Goal: Task Accomplishment & Management: Manage account settings

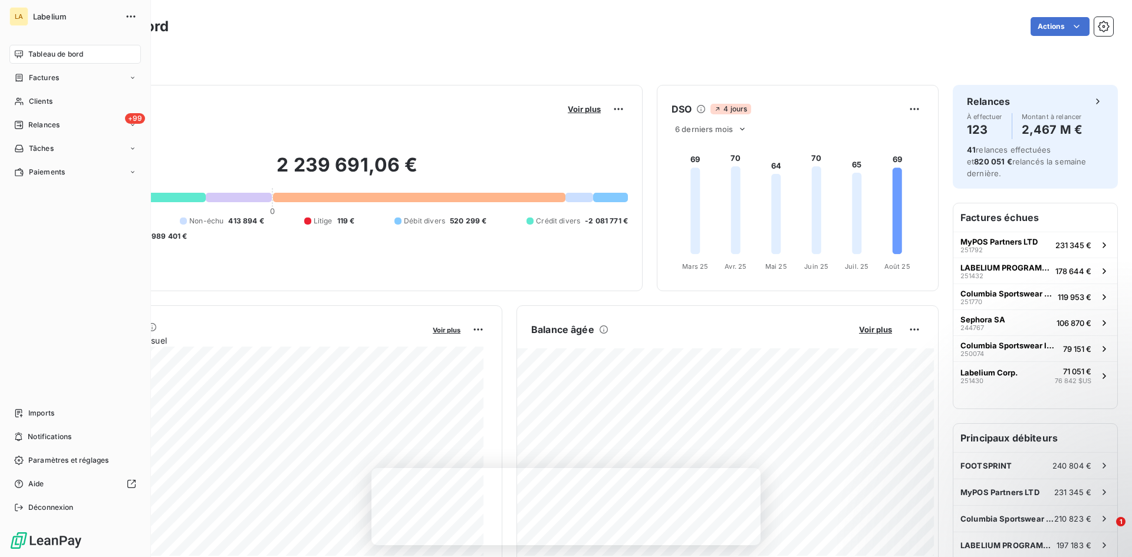
click at [7, 81] on div "LA Labelium Tableau de bord Factures Clients +99 Relances Tâches Paiements Impo…" at bounding box center [75, 278] width 151 height 557
click at [11, 77] on div "Factures" at bounding box center [74, 77] width 131 height 19
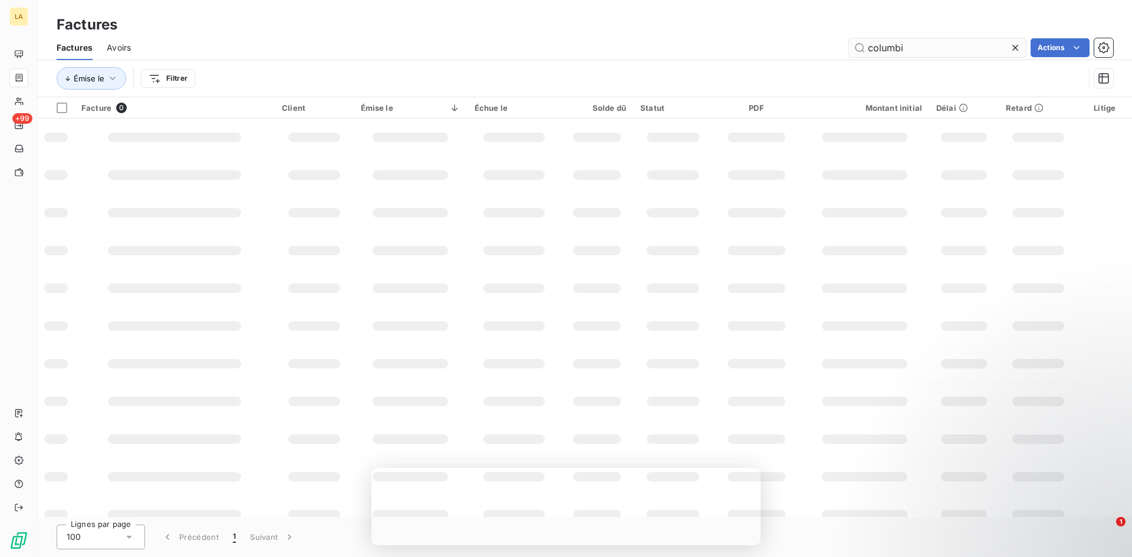
click at [897, 54] on input "columbi" at bounding box center [937, 47] width 177 height 19
type input "clarins"
click at [931, 44] on input "clarins" at bounding box center [937, 47] width 177 height 19
click at [895, 47] on input "clarins" at bounding box center [937, 47] width 177 height 19
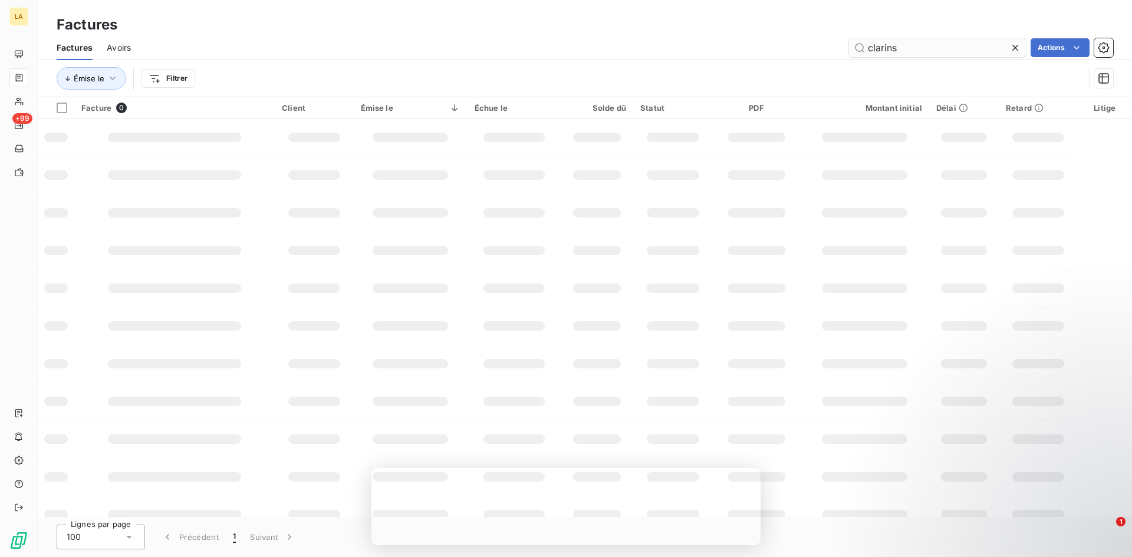
click at [895, 47] on input "clarins" at bounding box center [937, 47] width 177 height 19
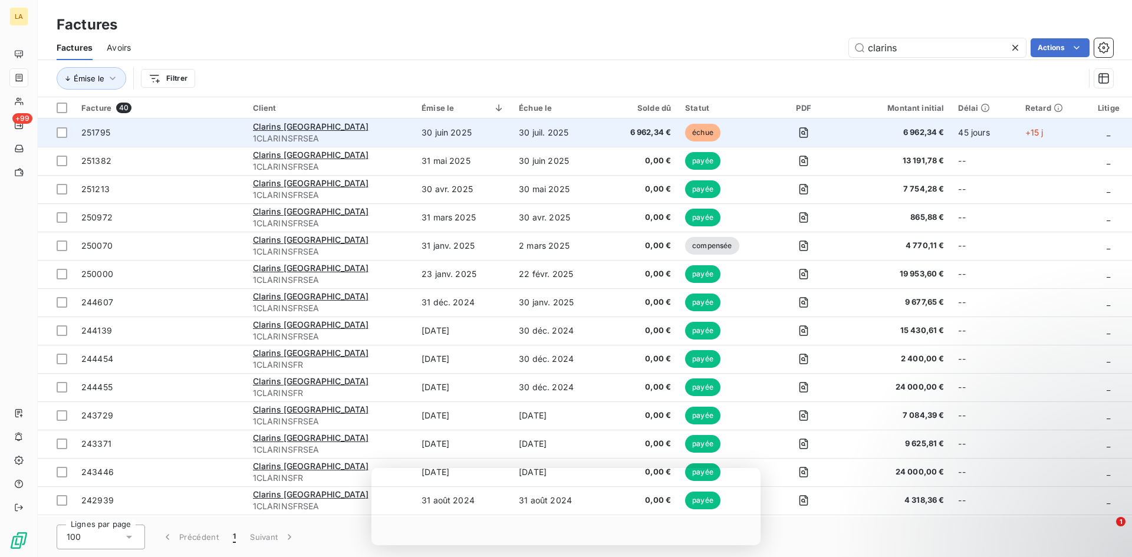
click at [235, 123] on td "251795" at bounding box center [160, 133] width 172 height 28
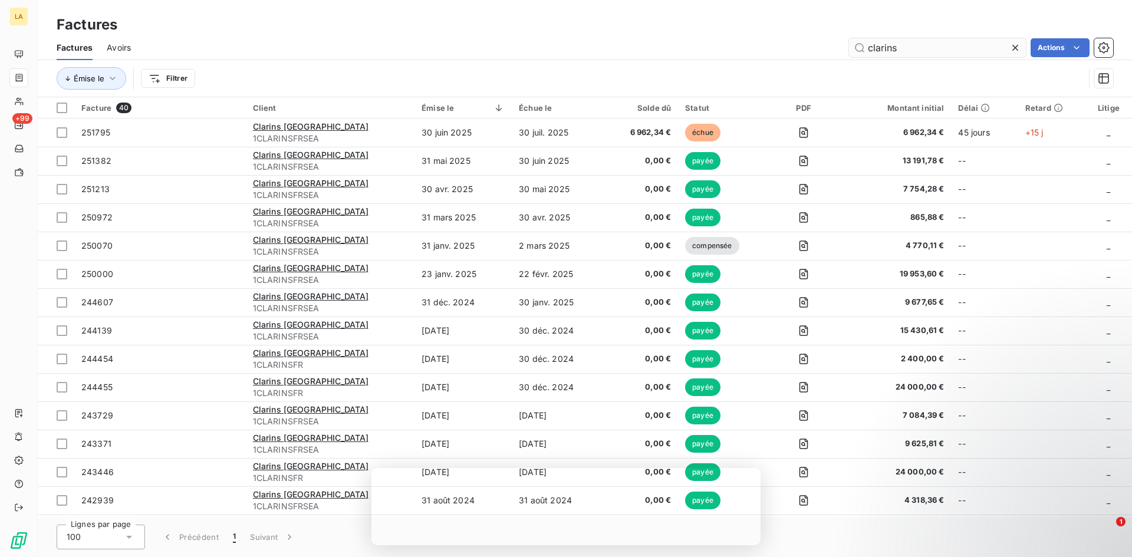
click at [883, 51] on input "clarins" at bounding box center [937, 47] width 177 height 19
type input "[PERSON_NAME]"
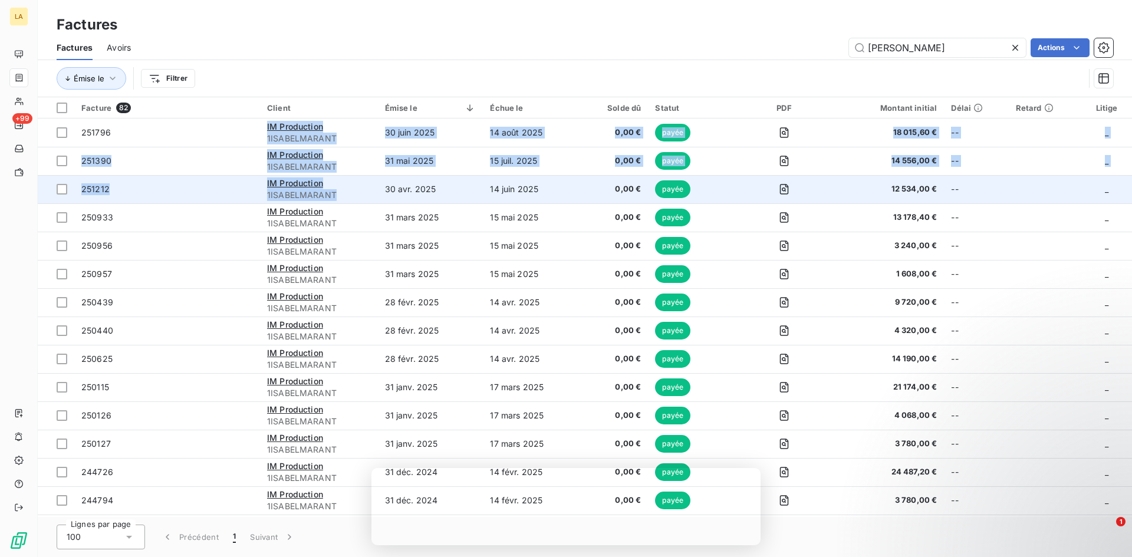
drag, startPoint x: 180, startPoint y: 139, endPoint x: 382, endPoint y: 185, distance: 207.0
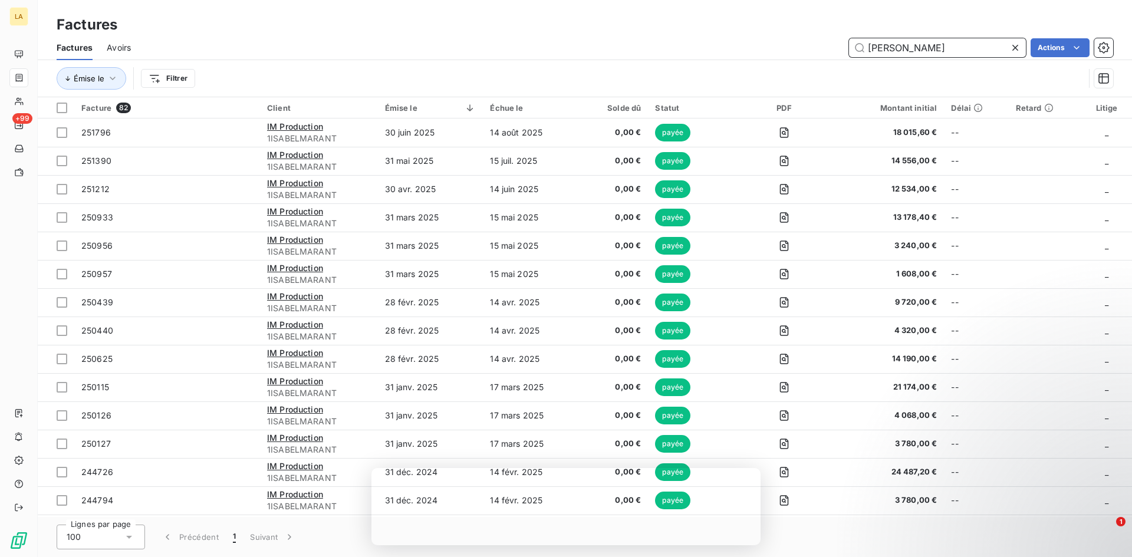
click at [904, 53] on input "[PERSON_NAME]" at bounding box center [937, 47] width 177 height 19
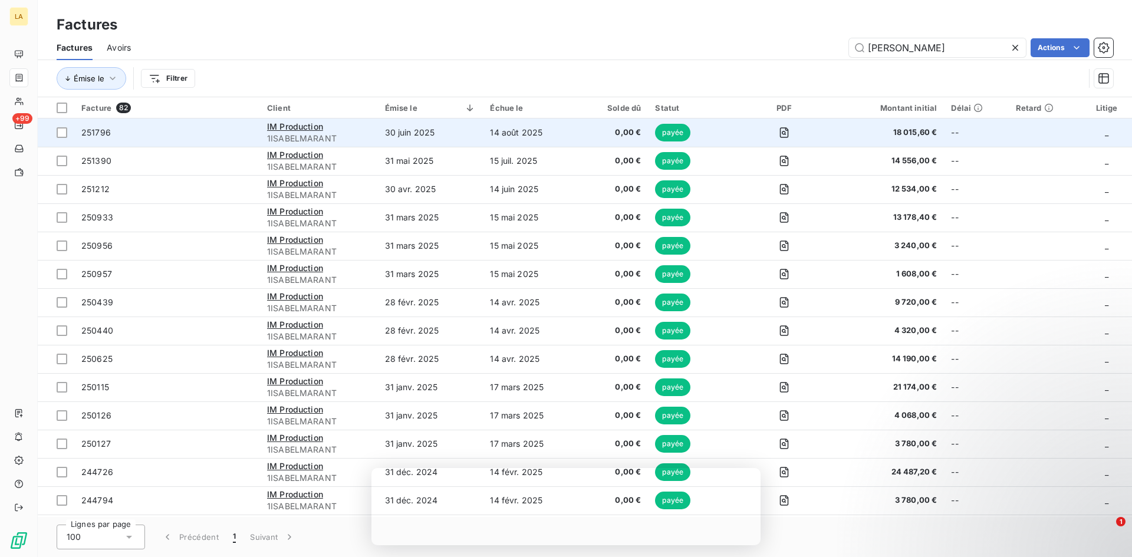
click at [210, 137] on span "251796" at bounding box center [167, 133] width 172 height 12
